Goal: Task Accomplishment & Management: Manage account settings

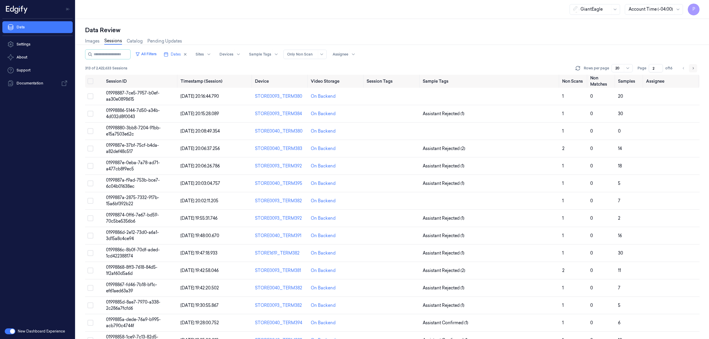
click at [694, 69] on icon "Go to next page" at bounding box center [693, 68] width 4 height 5
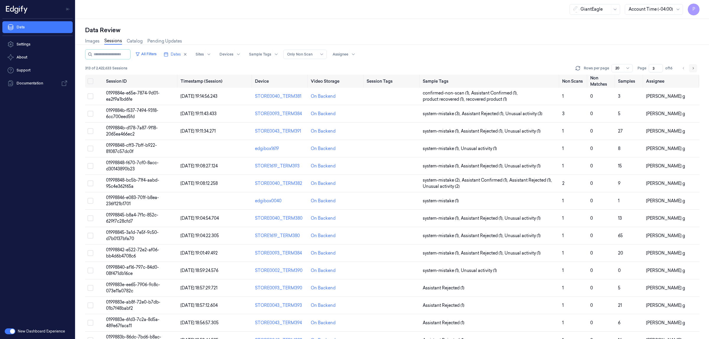
click at [694, 69] on icon "Go to next page" at bounding box center [693, 68] width 4 height 5
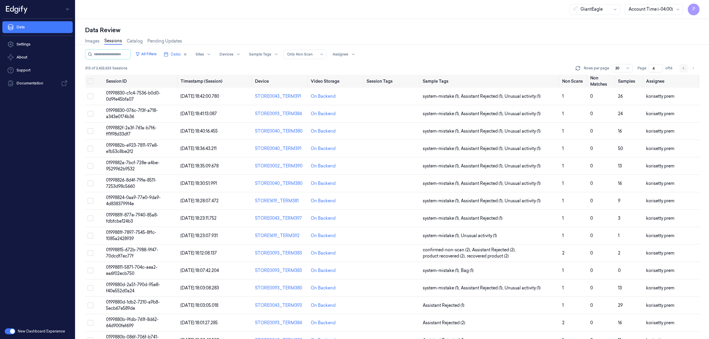
click at [683, 67] on icon "Go to previous page" at bounding box center [684, 68] width 4 height 5
type input "3"
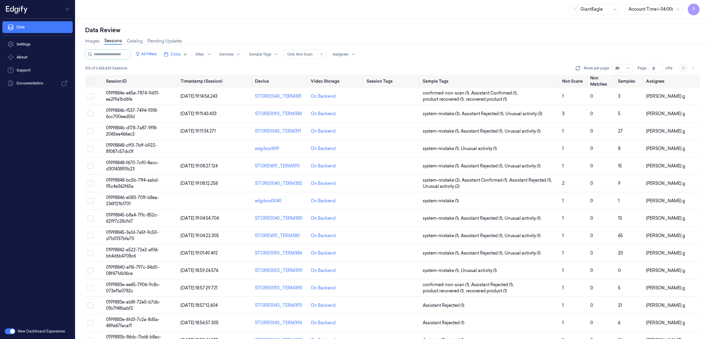
click at [683, 67] on icon "Go to previous page" at bounding box center [684, 68] width 4 height 5
type input "2"
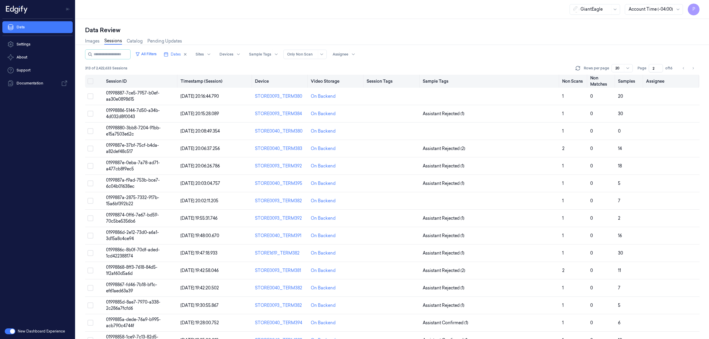
click at [92, 82] on button "Select all" at bounding box center [90, 81] width 6 height 6
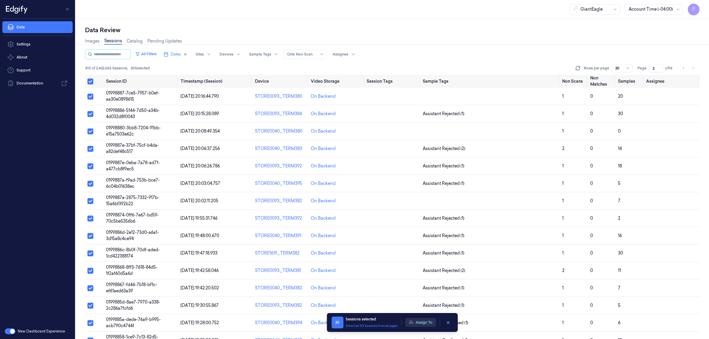
click at [423, 324] on button "Assign To" at bounding box center [420, 322] width 31 height 9
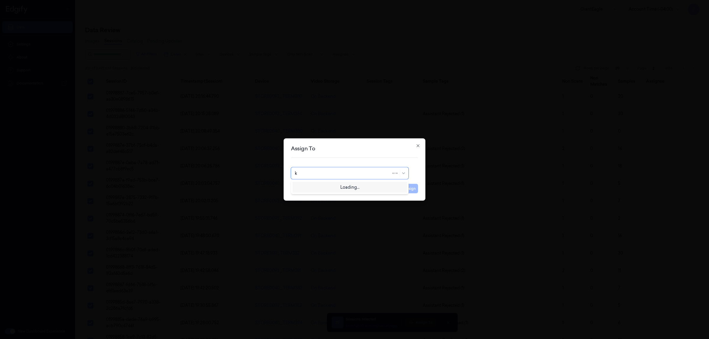
type input "ko"
click at [335, 185] on div "korisetty prem" at bounding box center [350, 187] width 110 height 6
click at [411, 191] on button "Assign" at bounding box center [410, 188] width 16 height 9
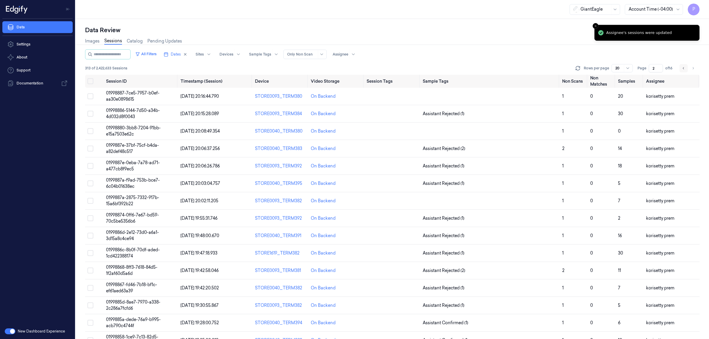
click at [682, 69] on icon "Go to previous page" at bounding box center [684, 68] width 4 height 5
type input "1"
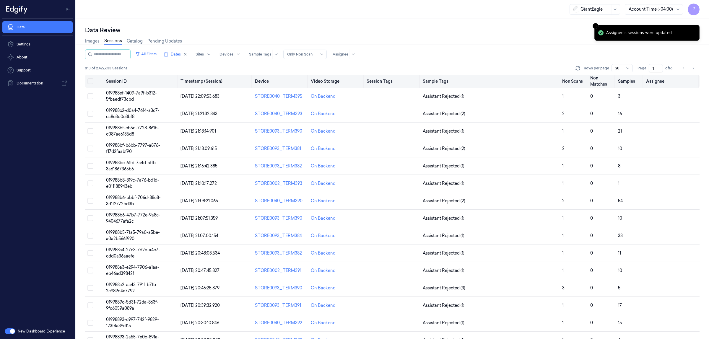
click at [91, 79] on button "Select all" at bounding box center [90, 81] width 6 height 6
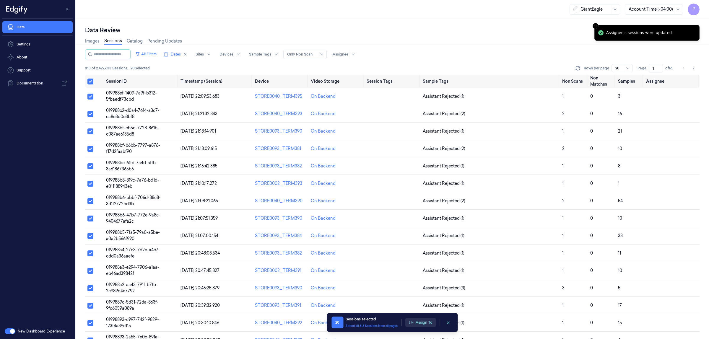
click at [420, 322] on button "Assign To" at bounding box center [420, 322] width 31 height 9
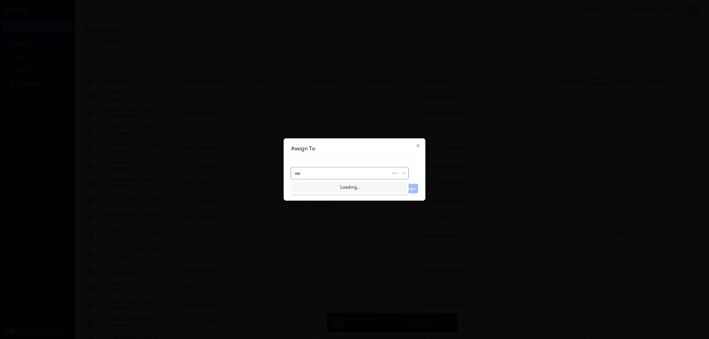
type input "vars"
click at [313, 197] on div "[PERSON_NAME] g" at bounding box center [350, 196] width 110 height 6
click at [408, 191] on button "Assign" at bounding box center [410, 188] width 16 height 9
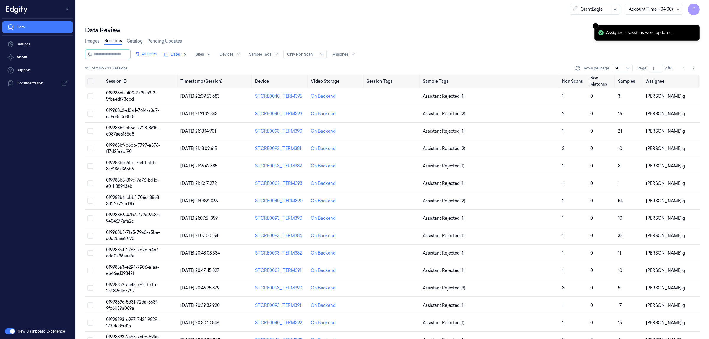
click at [508, 40] on div "Images Sessions Catalog Pending Updates" at bounding box center [392, 41] width 614 height 15
click at [691, 69] on icon "Go to next page" at bounding box center [693, 68] width 4 height 5
type input "2"
